Goal: Information Seeking & Learning: Learn about a topic

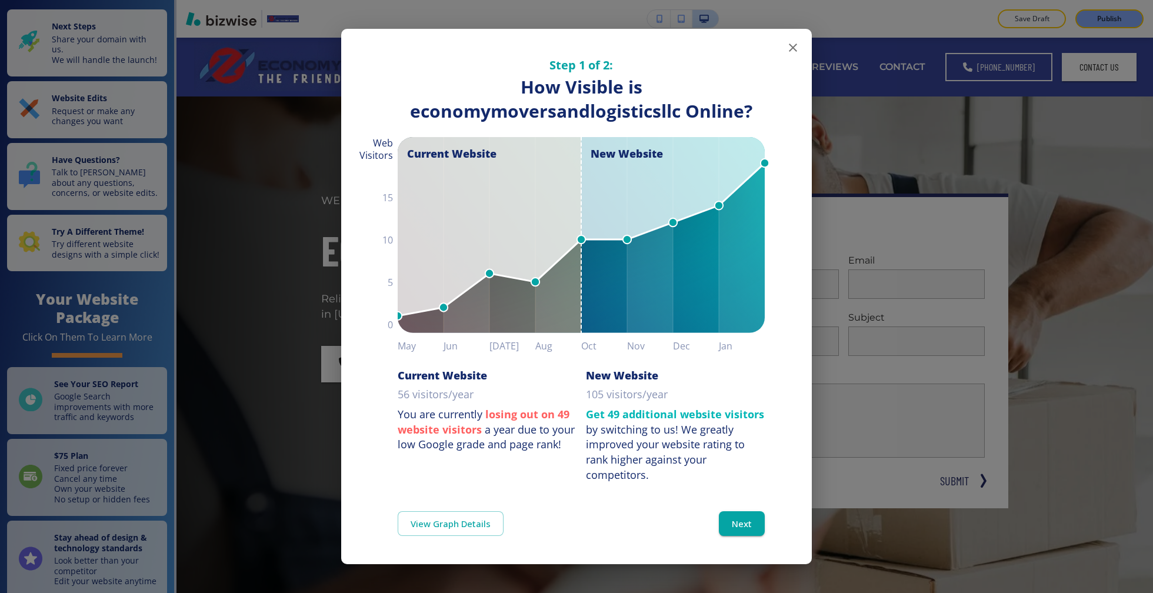
click at [795, 49] on icon "button" at bounding box center [793, 48] width 14 height 14
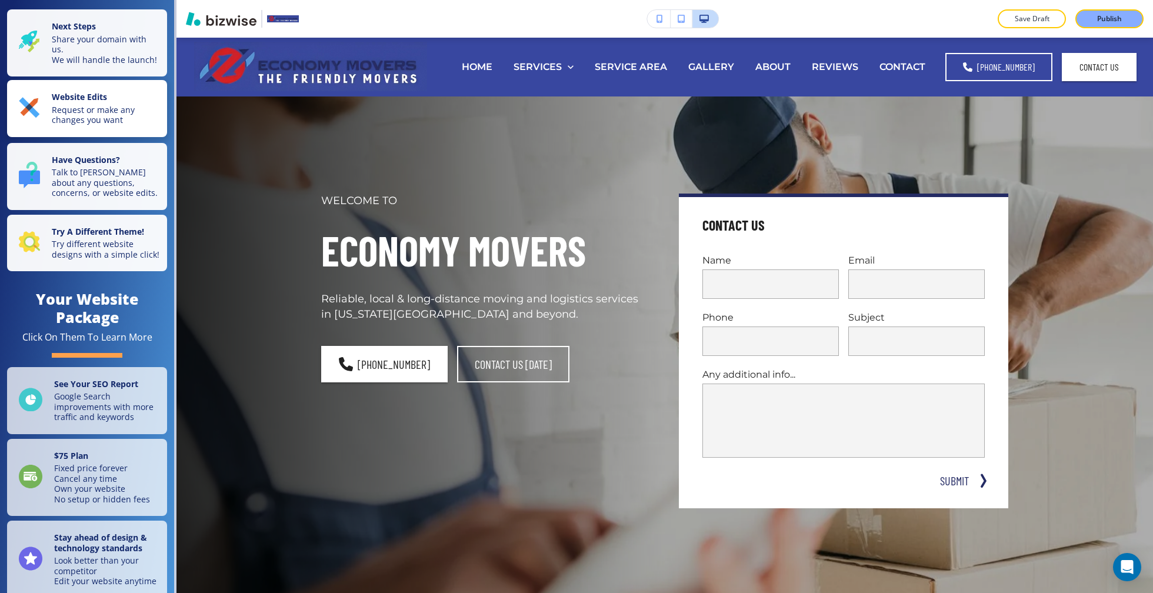
click at [112, 125] on p "Request or make any changes you want" at bounding box center [106, 115] width 108 height 21
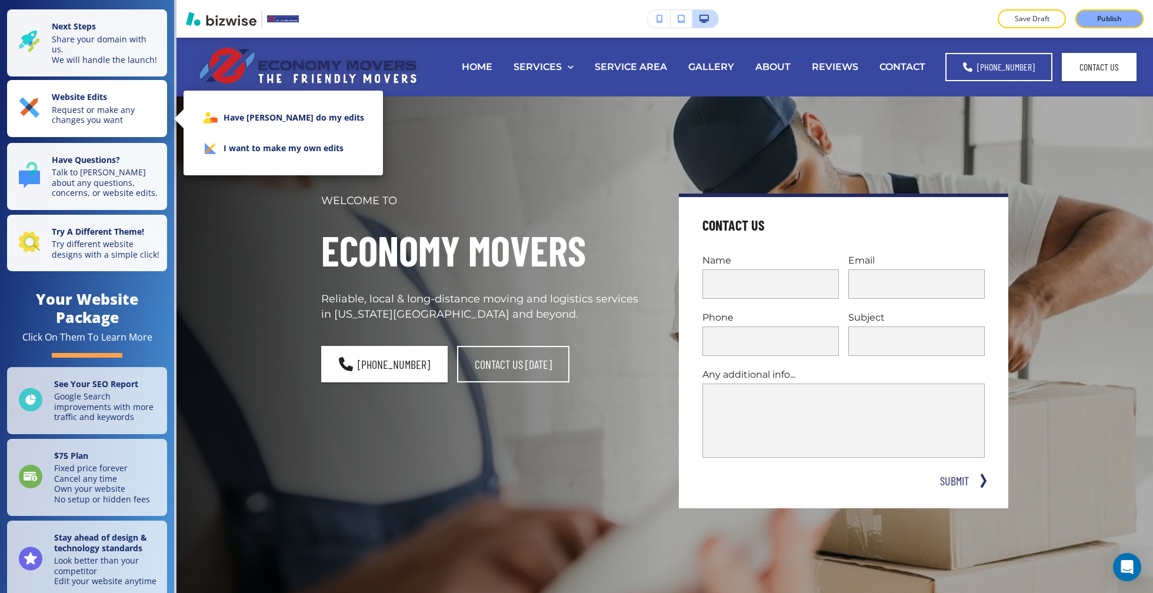
click at [112, 127] on div at bounding box center [576, 296] width 1153 height 593
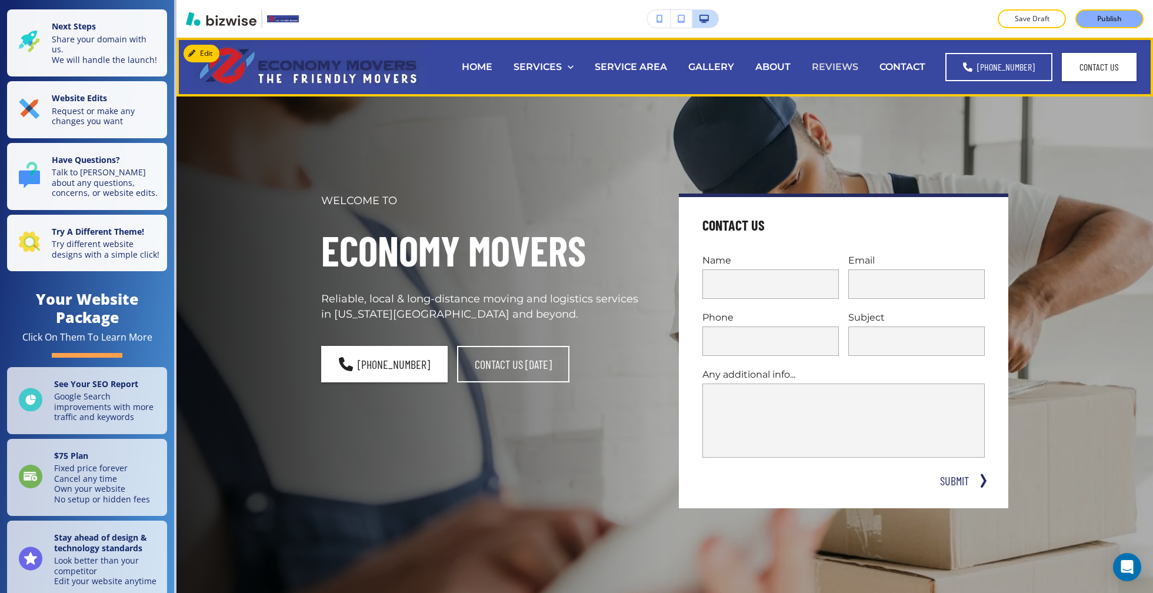
click at [829, 65] on p "REVIEWS" at bounding box center [835, 67] width 46 height 14
